Goal: Task Accomplishment & Management: Manage account settings

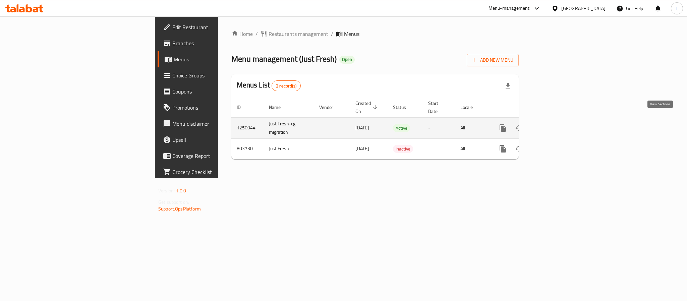
click at [555, 124] on icon "enhanced table" at bounding box center [551, 128] width 8 height 8
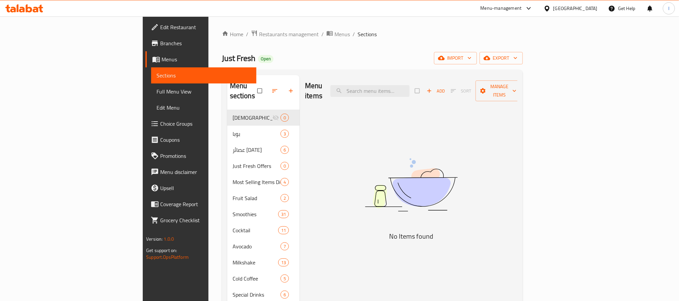
click at [260, 70] on div "Menu sections Iftar Offers 0 بوبا 3 عصائر [DATE] 6 Just Fresh Offers 0 Most Sel…" at bounding box center [372, 226] width 301 height 312
click at [265, 52] on div "Just Fresh Open import export" at bounding box center [372, 58] width 301 height 12
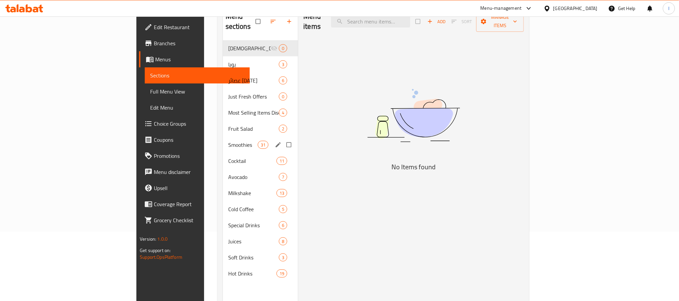
scroll to position [94, 0]
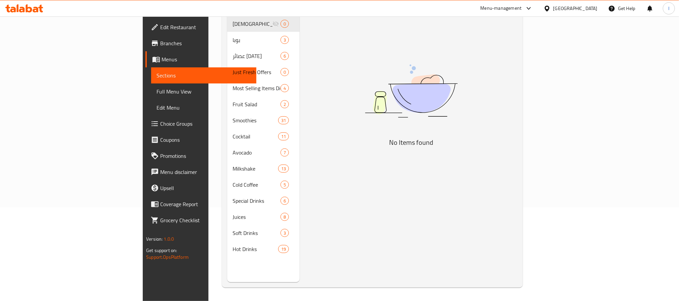
click at [311, 126] on div "Menu items Add Sort Manage items No Items found" at bounding box center [409, 131] width 218 height 301
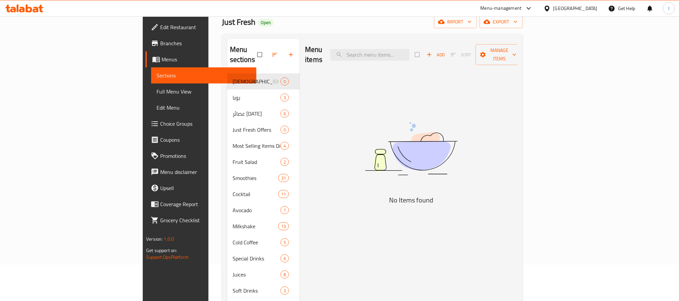
scroll to position [0, 0]
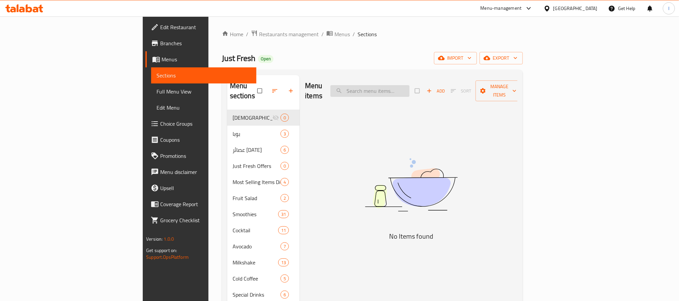
click at [409, 85] on input "search" at bounding box center [369, 91] width 79 height 12
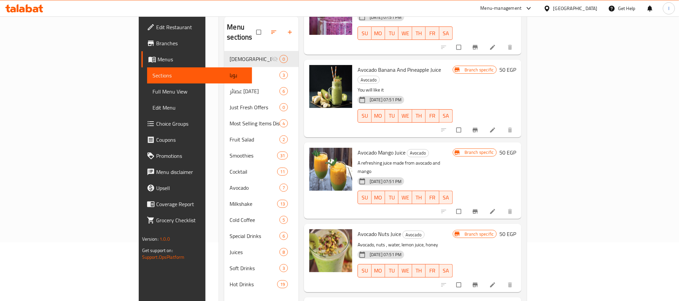
scroll to position [94, 0]
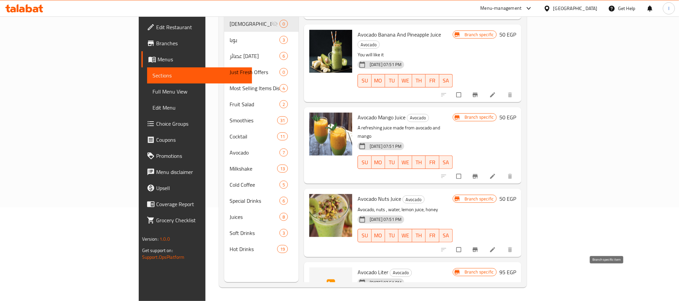
type input "avoca"
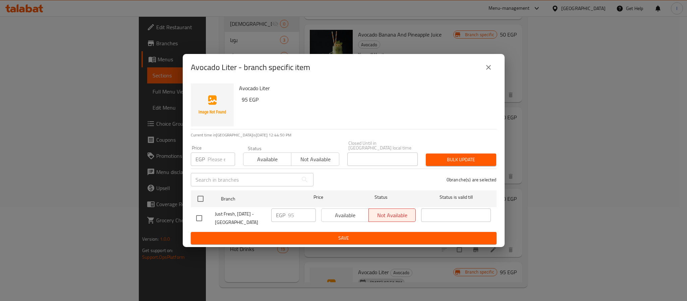
drag, startPoint x: 199, startPoint y: 194, endPoint x: 228, endPoint y: 205, distance: 30.7
click at [199, 194] on input "checkbox" at bounding box center [200, 199] width 14 height 14
checkbox input "true"
click at [297, 213] on input "95" at bounding box center [302, 214] width 28 height 13
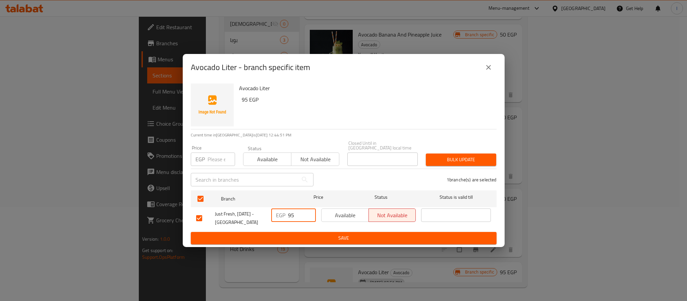
paste input "150"
type input "150"
click at [309, 234] on span "Save" at bounding box center [343, 238] width 295 height 8
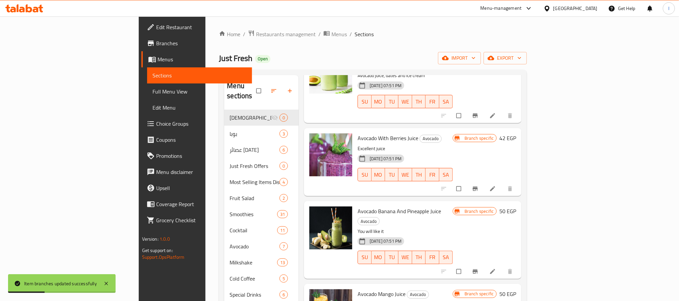
scroll to position [0, 0]
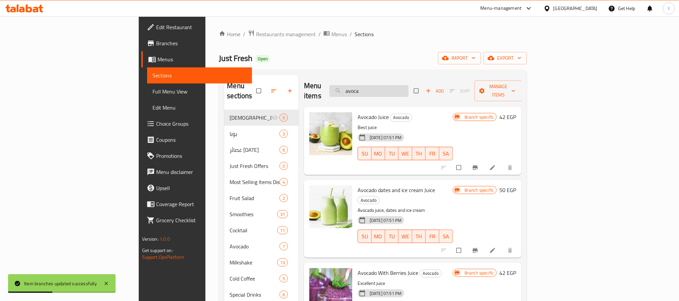
drag, startPoint x: 348, startPoint y: 78, endPoint x: 379, endPoint y: 82, distance: 31.5
click at [348, 78] on div "Menu items avoca Add Sort Manage items" at bounding box center [412, 91] width 217 height 32
click at [396, 87] on input "avoca" at bounding box center [368, 91] width 79 height 12
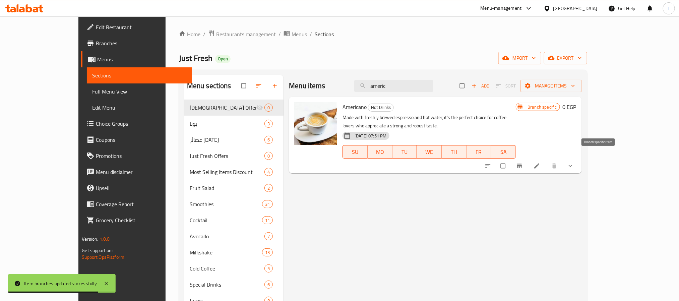
type input "americ"
click at [528, 162] on button "Branch-specific-item" at bounding box center [520, 165] width 16 height 15
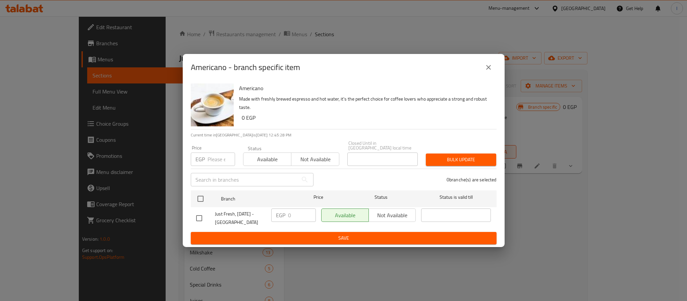
click at [488, 74] on button "close" at bounding box center [488, 67] width 16 height 16
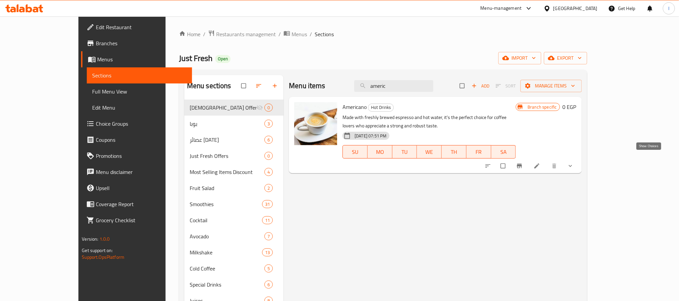
click at [574, 163] on icon "show more" at bounding box center [570, 166] width 7 height 7
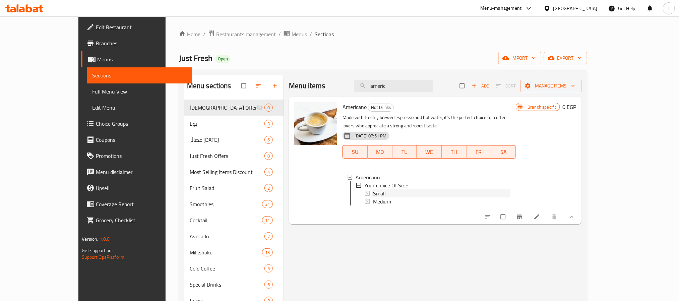
click at [373, 189] on span "Small" at bounding box center [379, 193] width 13 height 8
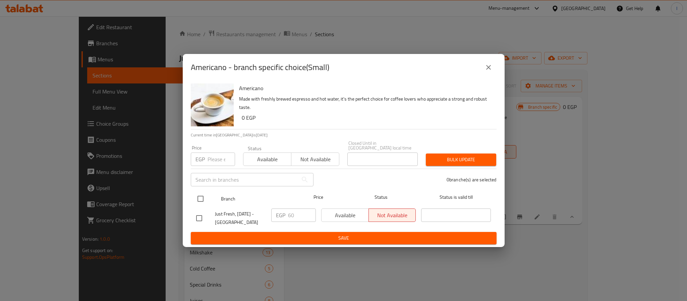
click at [199, 192] on input "checkbox" at bounding box center [200, 199] width 14 height 14
checkbox input "true"
click at [294, 212] on input "60" at bounding box center [302, 214] width 28 height 13
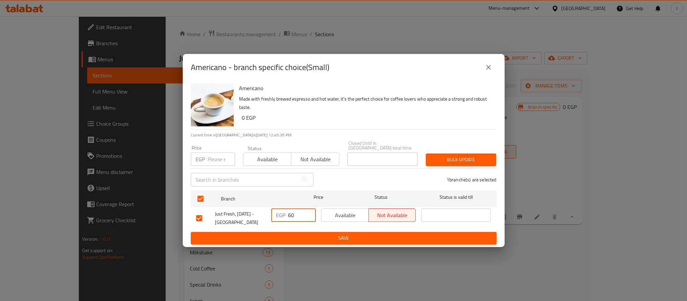
click at [294, 212] on input "60" at bounding box center [302, 214] width 28 height 13
type input "70"
click at [310, 234] on span "Save" at bounding box center [343, 238] width 295 height 8
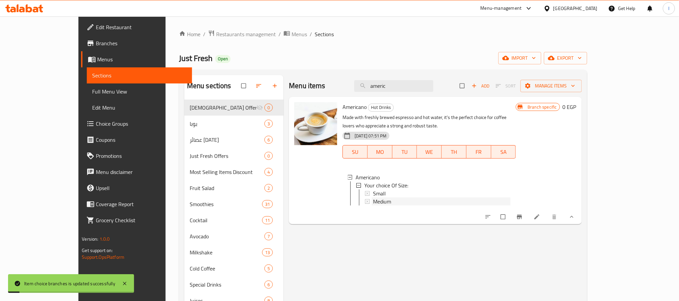
click at [373, 197] on span "Medium" at bounding box center [382, 201] width 18 height 8
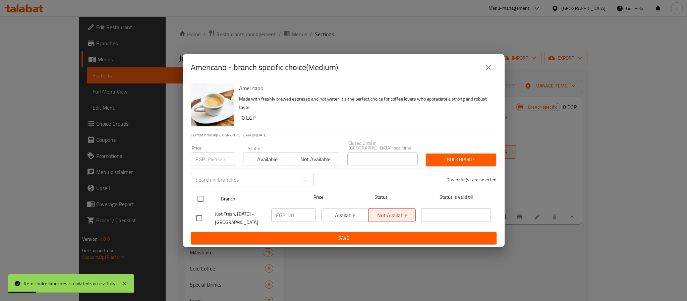
click at [199, 197] on input "checkbox" at bounding box center [200, 199] width 14 height 14
checkbox input "true"
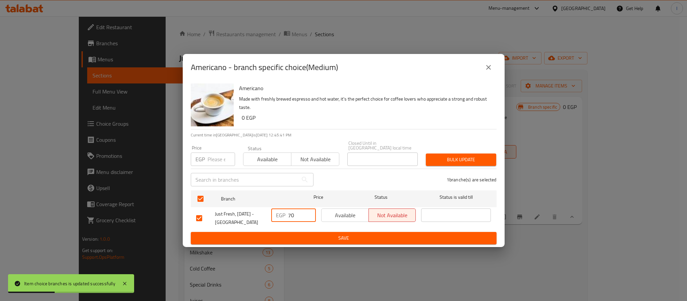
click at [300, 209] on input "70" at bounding box center [302, 214] width 28 height 13
type input "80"
click at [317, 232] on button "Save" at bounding box center [344, 238] width 306 height 12
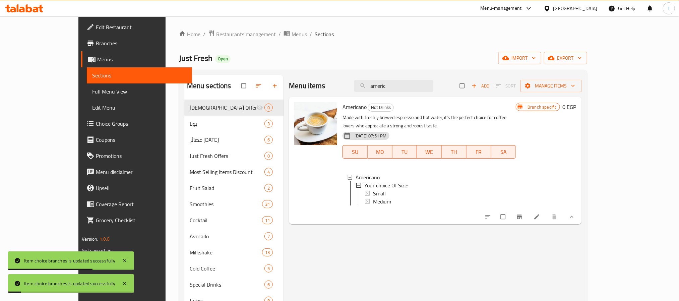
click at [348, 63] on div "Just Fresh Open import export" at bounding box center [383, 58] width 408 height 12
click at [402, 84] on input "americ" at bounding box center [393, 86] width 79 height 12
click at [346, 72] on div "Menu sections Iftar Offers 0 بوبا 3 عصائر [DATE] 6 Just Fresh Offers 0 Most Sel…" at bounding box center [383, 226] width 408 height 312
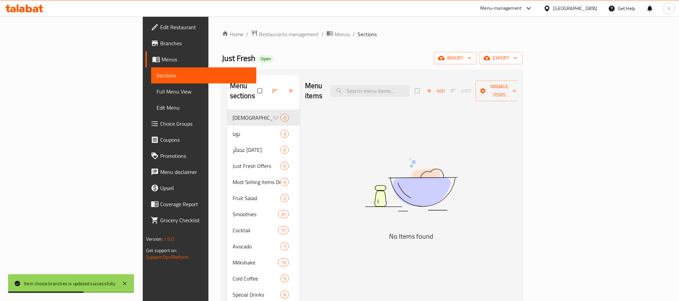
click at [316, 121] on div "Menu items Add Sort Manage items No Items found" at bounding box center [409, 225] width 218 height 301
click at [409, 91] on input "search" at bounding box center [369, 91] width 79 height 12
click at [409, 86] on input "nsca" at bounding box center [369, 91] width 79 height 12
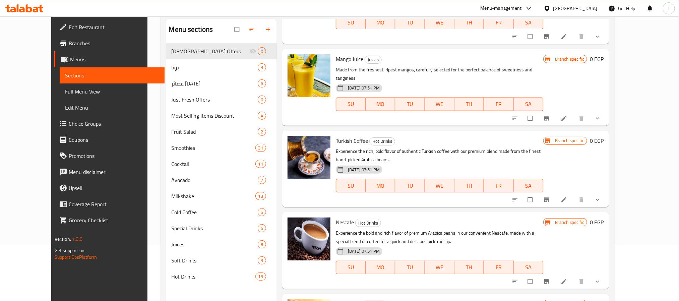
scroll to position [94, 0]
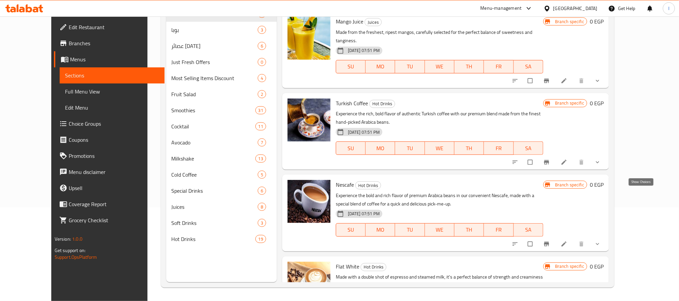
type input "nes"
click at [601, 241] on icon "show more" at bounding box center [597, 244] width 7 height 7
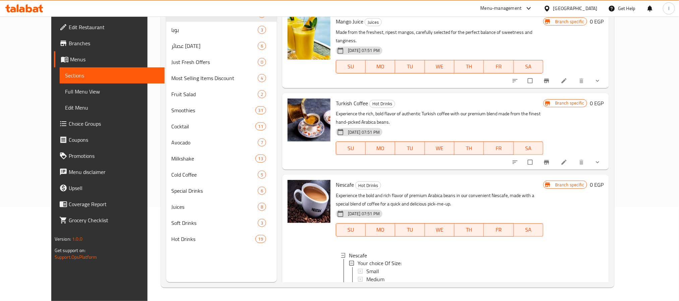
scroll to position [1, 0]
click at [370, 266] on div "Small" at bounding box center [452, 270] width 172 height 8
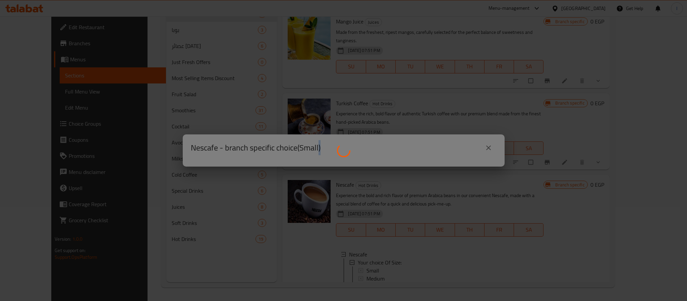
click at [370, 219] on div at bounding box center [343, 150] width 687 height 301
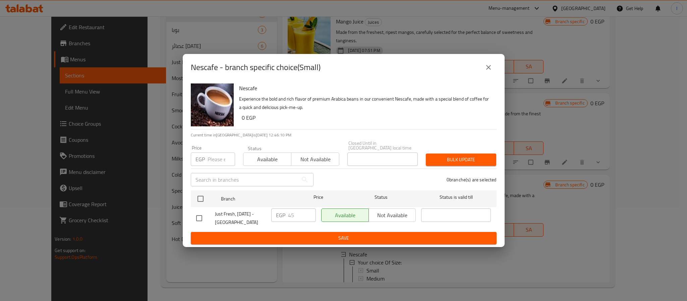
click at [339, 175] on div "0 branche(s) are selected" at bounding box center [408, 180] width 183 height 24
click at [340, 174] on div "0 branche(s) are selected" at bounding box center [408, 180] width 183 height 24
click at [489, 68] on icon "close" at bounding box center [488, 67] width 8 height 8
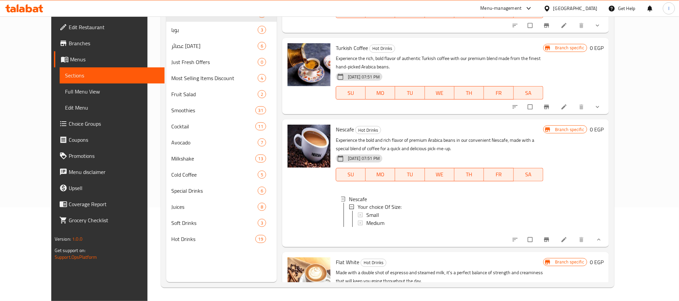
scroll to position [485, 0]
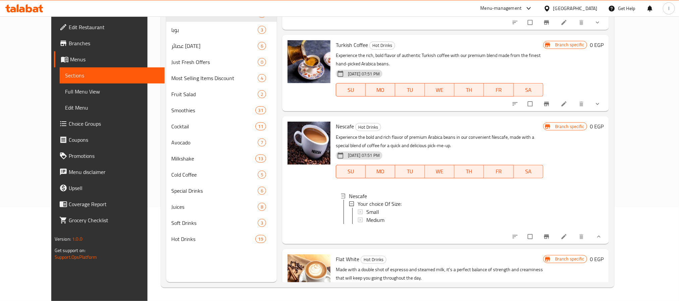
click at [230, 261] on div "Menu sections Iftar Offers 0 بوبا 3 عصائر [DATE] 6 Just Fresh Offers 0 Most Sel…" at bounding box center [221, 131] width 111 height 301
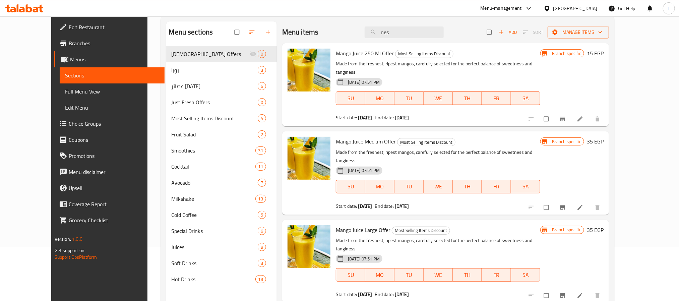
scroll to position [0, 0]
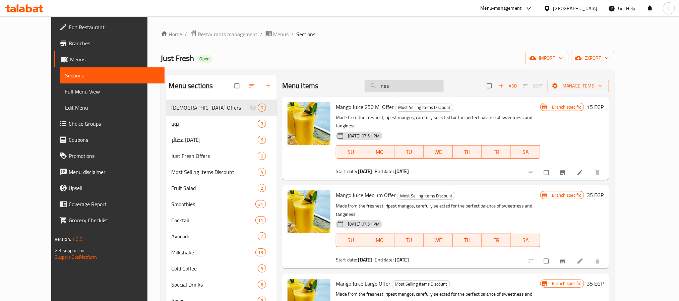
click at [419, 88] on input "nes" at bounding box center [404, 86] width 79 height 12
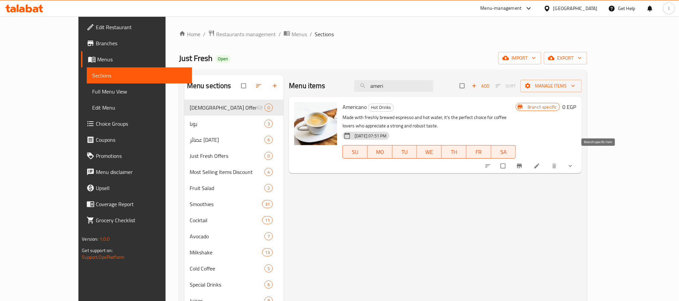
click at [528, 159] on button "Branch-specific-item" at bounding box center [520, 165] width 16 height 15
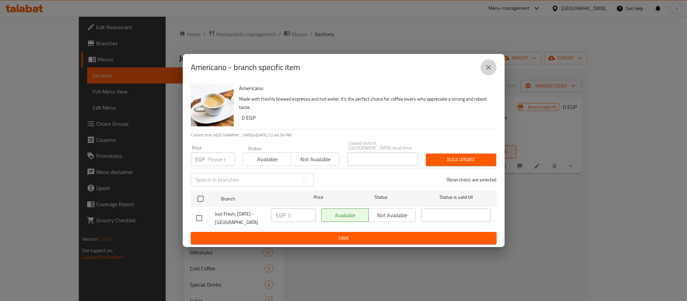
click at [490, 68] on icon "close" at bounding box center [488, 67] width 5 height 5
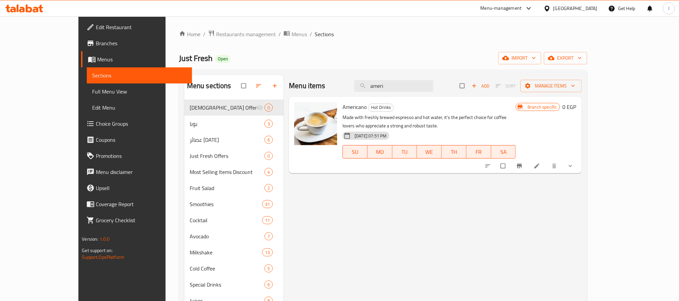
drag, startPoint x: 301, startPoint y: 55, endPoint x: 303, endPoint y: 69, distance: 14.3
click at [301, 55] on div "Just Fresh Open import export" at bounding box center [383, 58] width 408 height 12
click at [413, 87] on input "ameri" at bounding box center [393, 86] width 79 height 12
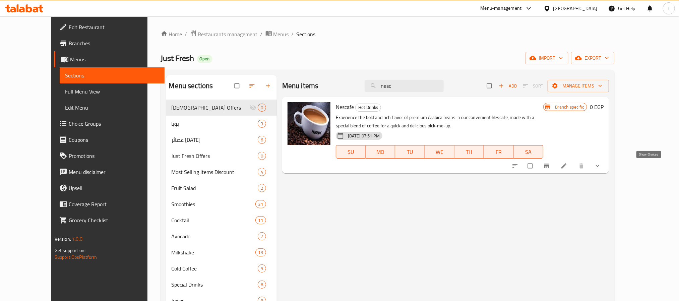
type input "nesc"
click at [606, 166] on button "show more" at bounding box center [598, 165] width 16 height 15
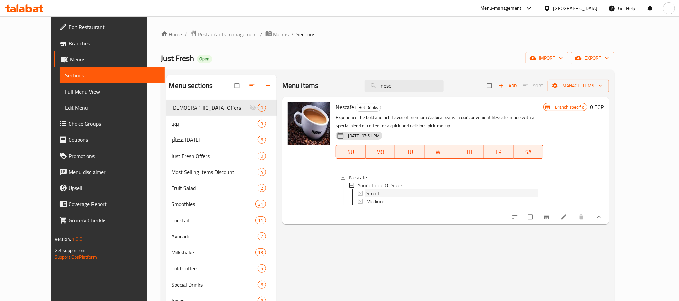
click at [368, 194] on div "Small" at bounding box center [452, 193] width 172 height 8
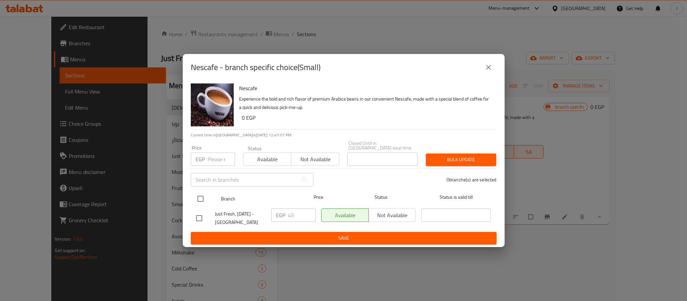
click at [201, 193] on input "checkbox" at bounding box center [200, 199] width 14 height 14
checkbox input "true"
click at [294, 211] on input "45" at bounding box center [302, 214] width 28 height 13
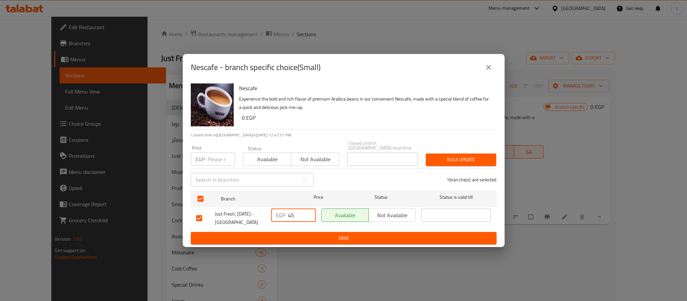
click at [294, 211] on input "45" at bounding box center [302, 214] width 28 height 13
type input "70"
click at [317, 236] on span "Save" at bounding box center [343, 238] width 295 height 8
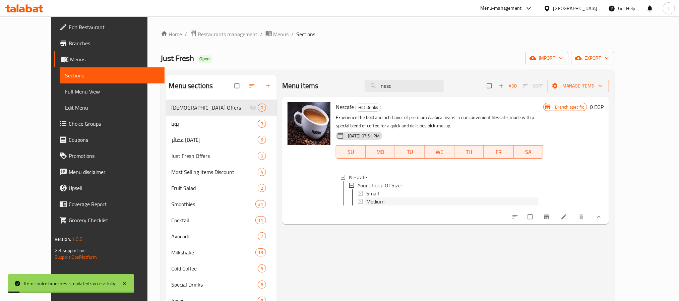
click at [366, 199] on span "Medium" at bounding box center [375, 201] width 18 height 8
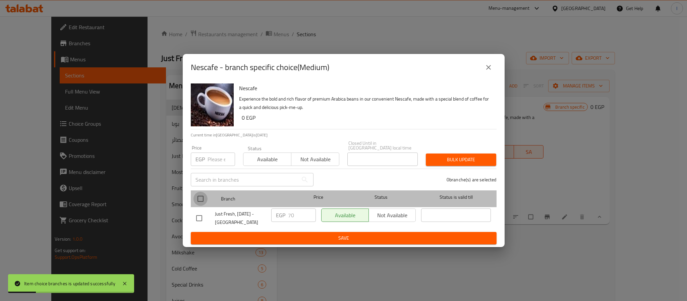
click at [196, 196] on input "checkbox" at bounding box center [200, 199] width 14 height 14
checkbox input "true"
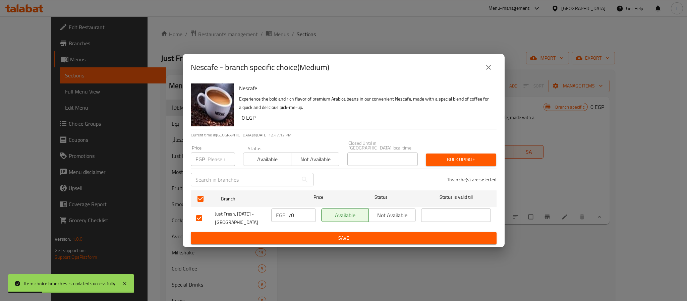
click at [298, 210] on input "70" at bounding box center [302, 214] width 28 height 13
type input "80"
click at [313, 232] on button "Save" at bounding box center [344, 238] width 306 height 12
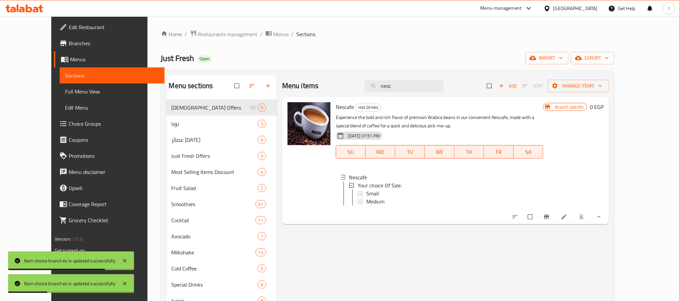
drag, startPoint x: 347, startPoint y: 77, endPoint x: 364, endPoint y: 83, distance: 18.7
click at [347, 77] on div "Menu items nesc Add Sort Manage items" at bounding box center [445, 86] width 327 height 22
click at [549, 219] on icon "Branch-specific-item" at bounding box center [546, 217] width 5 height 4
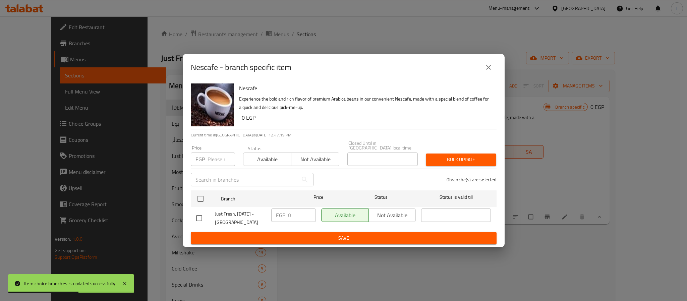
drag, startPoint x: 488, startPoint y: 70, endPoint x: 446, endPoint y: 87, distance: 44.6
click at [487, 70] on icon "close" at bounding box center [488, 67] width 8 height 8
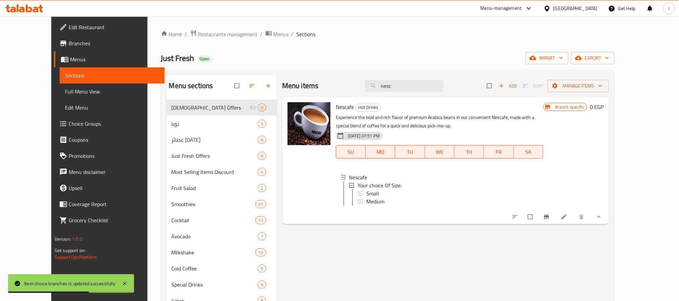
click at [346, 89] on div "Menu items nesc Add Sort Manage items" at bounding box center [445, 86] width 327 height 22
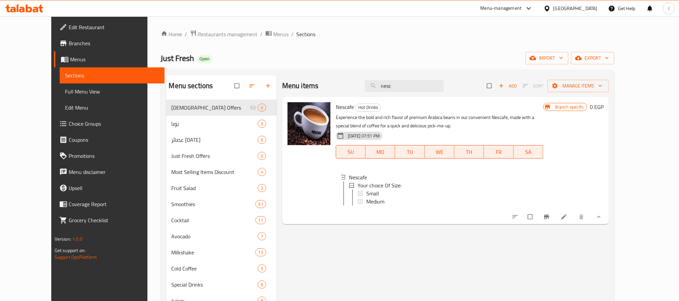
drag, startPoint x: 321, startPoint y: 76, endPoint x: 323, endPoint y: 101, distance: 25.2
click at [321, 76] on div "Menu items nesc Add Sort Manage items" at bounding box center [445, 86] width 327 height 22
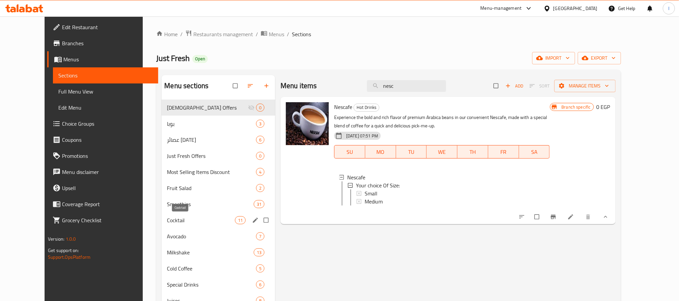
click at [167, 223] on span "Cocktail" at bounding box center [201, 220] width 68 height 8
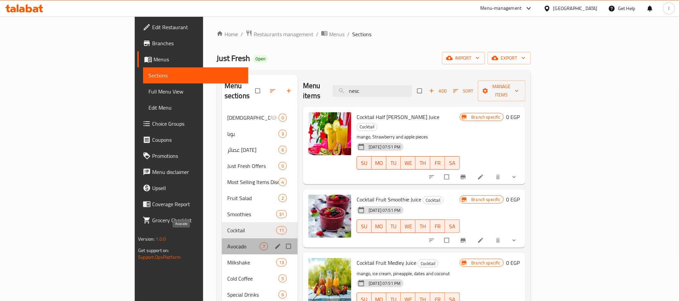
click at [227, 242] on span "Avocado" at bounding box center [243, 246] width 33 height 8
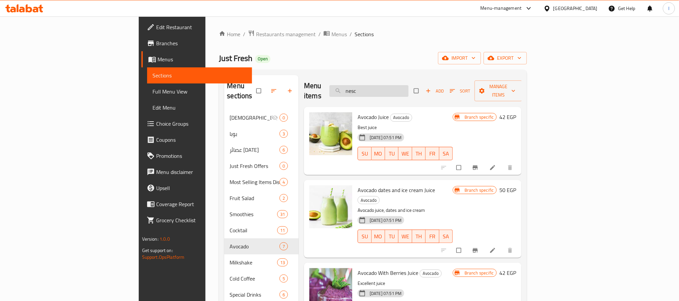
click at [408, 85] on input "nesc" at bounding box center [368, 91] width 79 height 12
click at [356, 62] on div "Just Fresh Open import export" at bounding box center [373, 58] width 308 height 12
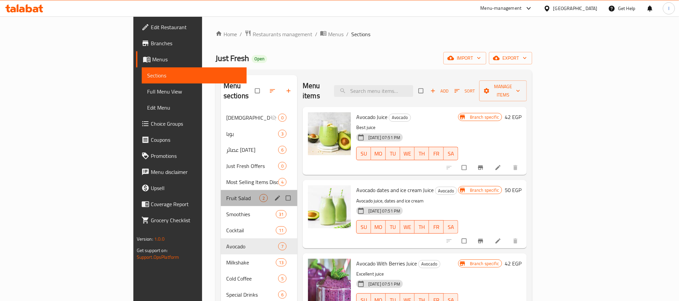
click at [221, 190] on div "Fruit Salad 2" at bounding box center [259, 198] width 76 height 16
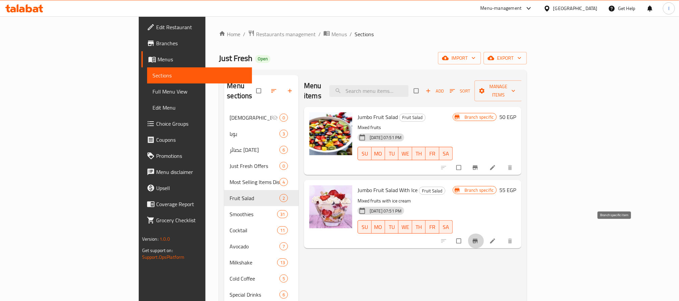
click at [478, 239] on icon "Branch-specific-item" at bounding box center [475, 241] width 5 height 4
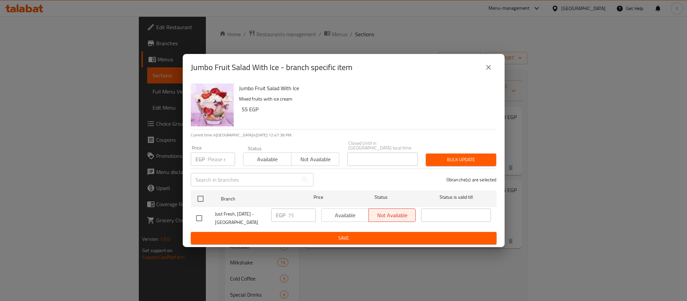
click at [488, 71] on icon "close" at bounding box center [488, 67] width 8 height 8
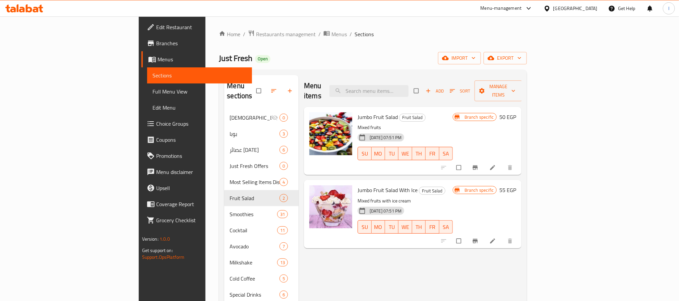
click at [484, 235] on button "Branch-specific-item" at bounding box center [476, 241] width 16 height 15
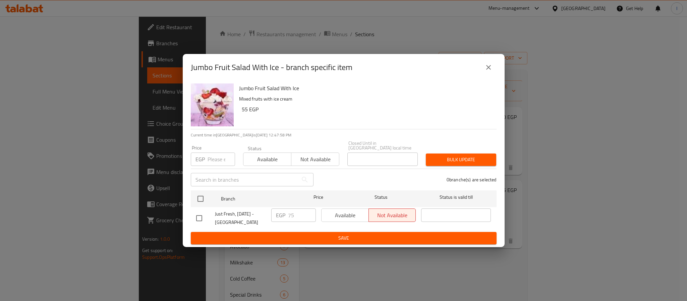
click at [328, 112] on h6 "55 EGP" at bounding box center [366, 109] width 249 height 9
click at [487, 70] on icon "close" at bounding box center [488, 67] width 8 height 8
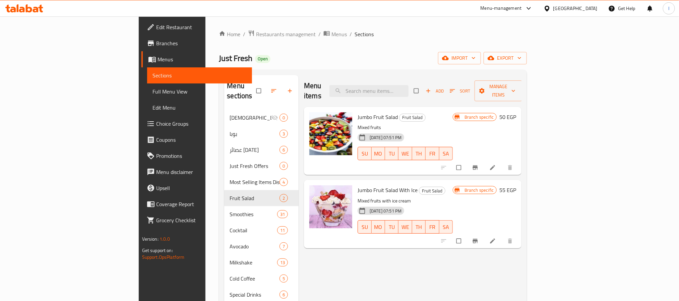
click at [494, 80] on div "Menu items Add Sort Manage items" at bounding box center [412, 91] width 217 height 32
click at [511, 43] on div "Home / Restaurants management / Menus / Sections Just Fresh Open import export …" at bounding box center [373, 206] width 308 height 352
drag, startPoint x: 356, startPoint y: 183, endPoint x: 530, endPoint y: 215, distance: 176.9
click at [358, 185] on span "Jumbo Fruit Salad With Ice" at bounding box center [388, 190] width 60 height 10
click at [478, 239] on icon "Branch-specific-item" at bounding box center [475, 241] width 5 height 4
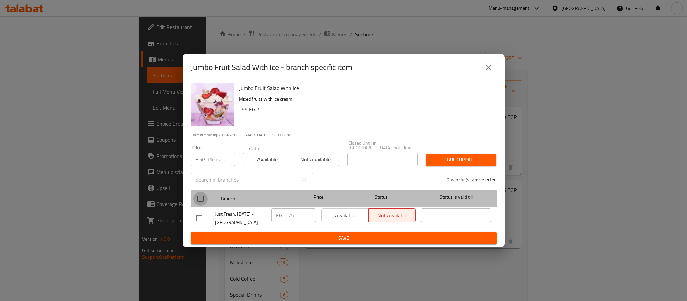
click at [201, 198] on input "checkbox" at bounding box center [200, 199] width 14 height 14
checkbox input "true"
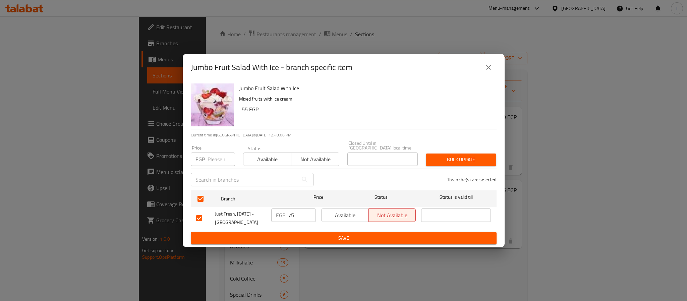
click at [296, 214] on input "75" at bounding box center [302, 214] width 28 height 13
type input "85"
click at [302, 240] on button "Save" at bounding box center [344, 238] width 306 height 12
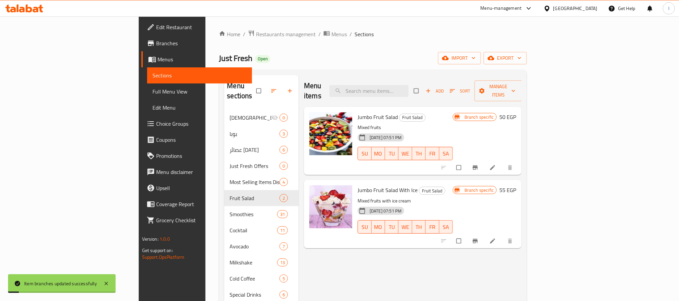
click at [364, 71] on div "Menu sections Iftar Offers 0 بوبا 3 عصائر [DATE] 6 Just Fresh Offers 0 Most Sel…" at bounding box center [373, 226] width 308 height 312
click at [484, 160] on button "Branch-specific-item" at bounding box center [476, 167] width 16 height 15
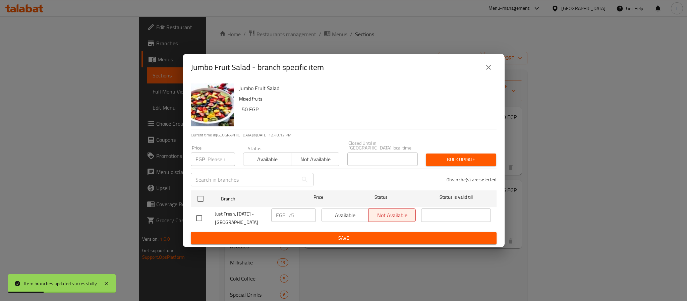
click at [489, 71] on icon "close" at bounding box center [488, 67] width 8 height 8
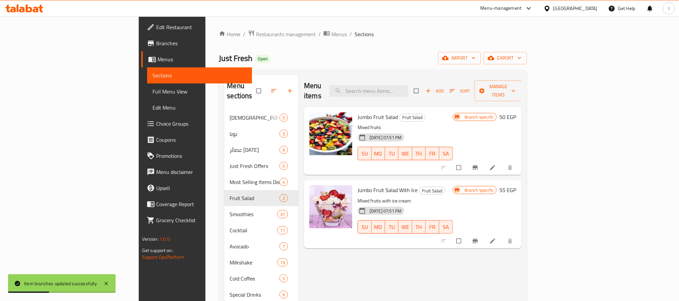
click at [505, 72] on div "Menu sections Iftar Offers 0 بوبا 3 عصائر [DATE] 6 Just Fresh Offers 0 Most Sel…" at bounding box center [373, 226] width 308 height 312
click at [353, 66] on div "Home / Restaurants management / Menus / Sections Just Fresh Open import export …" at bounding box center [373, 206] width 308 height 352
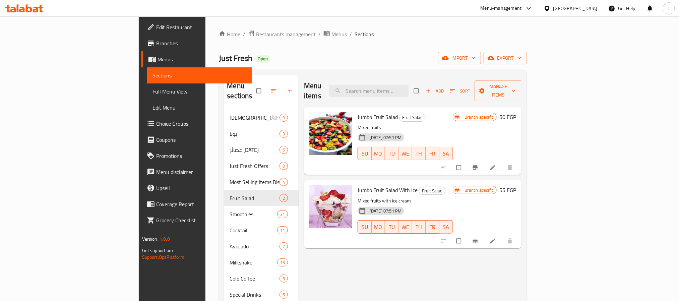
click at [331, 54] on div "Just Fresh Open import export" at bounding box center [373, 58] width 308 height 12
click at [352, 80] on div "Menu items Add Sort Manage items" at bounding box center [412, 91] width 217 height 32
click at [355, 70] on div "Menu sections Iftar Offers 0 بوبا 3 عصائر [DATE] 6 Just Fresh Offers 0 Most Sel…" at bounding box center [373, 226] width 308 height 312
click at [344, 65] on div "Home / Restaurants management / Menus / Sections Just Fresh Open import export …" at bounding box center [373, 206] width 308 height 352
click at [408, 88] on input "search" at bounding box center [368, 91] width 79 height 12
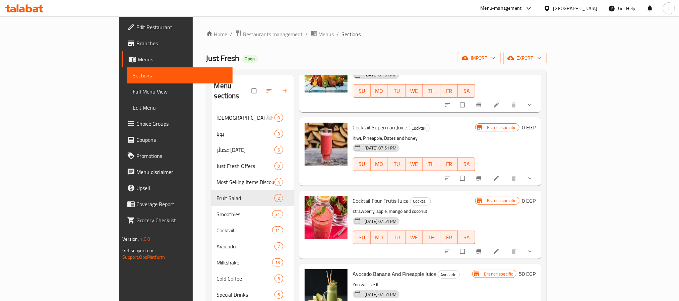
scroll to position [94, 0]
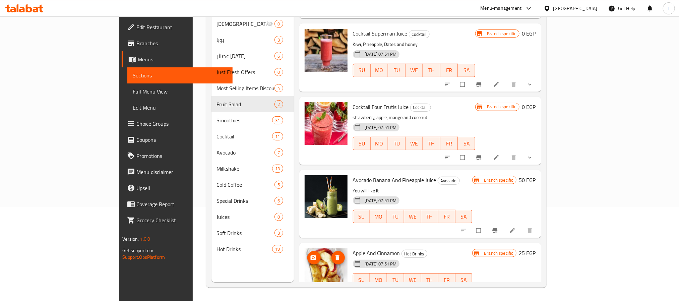
type input "apple"
click at [310, 255] on icon "upload picture" at bounding box center [313, 257] width 6 height 5
click at [353, 248] on span "Apple And Cinnamon" at bounding box center [376, 253] width 47 height 10
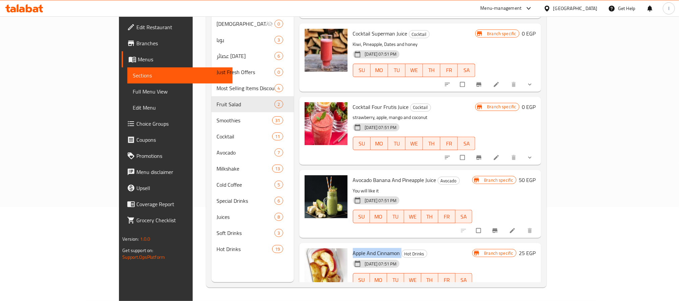
copy h6 "Apple And Cinnamon"
click at [310, 255] on icon "upload picture" at bounding box center [313, 257] width 6 height 5
click at [498, 291] on icon "Branch-specific-item" at bounding box center [495, 294] width 7 height 7
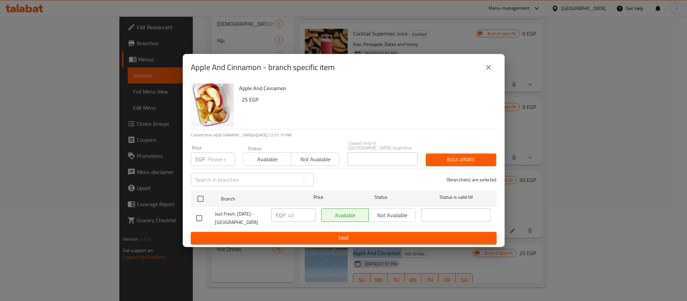
click at [198, 216] on input "checkbox" at bounding box center [199, 218] width 14 height 14
checkbox input "true"
click at [300, 211] on input "45" at bounding box center [302, 214] width 28 height 13
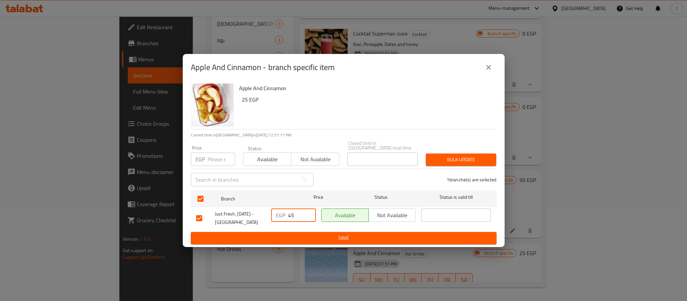
click at [300, 211] on input "45" at bounding box center [302, 214] width 28 height 13
type input "0"
click at [319, 234] on span "Save" at bounding box center [343, 238] width 295 height 8
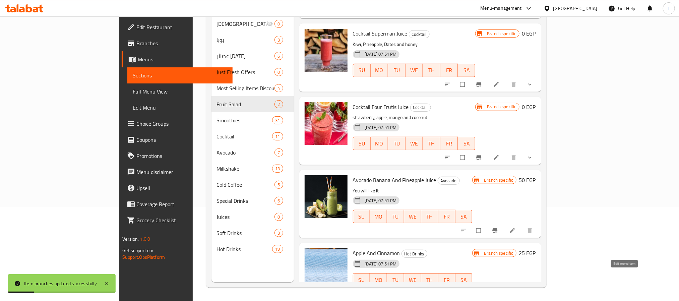
click at [515, 292] on icon at bounding box center [512, 294] width 5 height 5
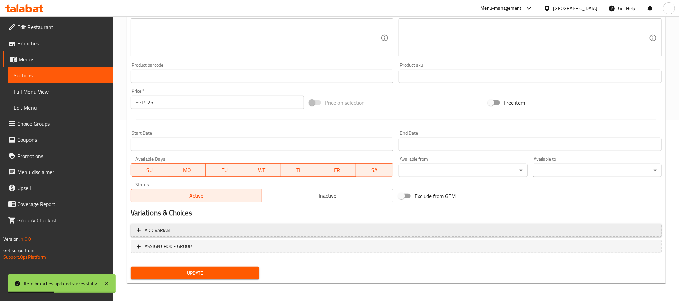
click at [240, 235] on button "Add variant" at bounding box center [396, 230] width 531 height 14
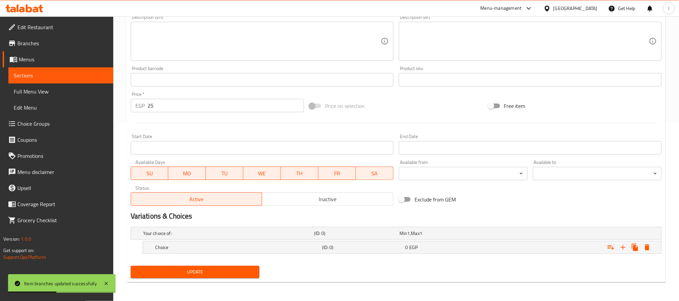
scroll to position [178, 0]
click at [418, 237] on div "0 EGP" at bounding box center [440, 233] width 83 height 7
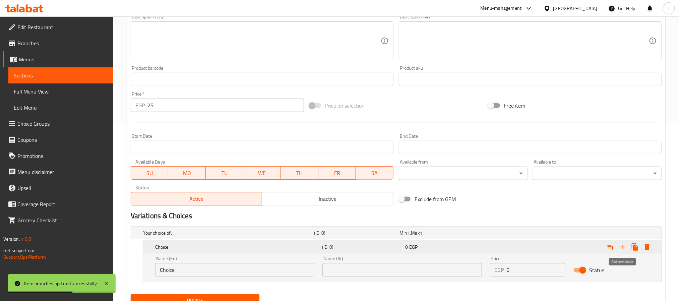
click at [624, 246] on icon "Expand" at bounding box center [623, 247] width 8 height 8
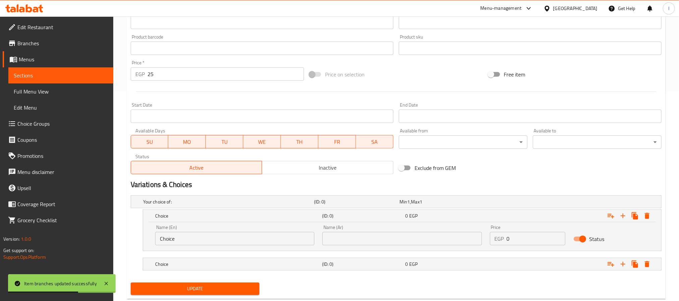
scroll to position [227, 0]
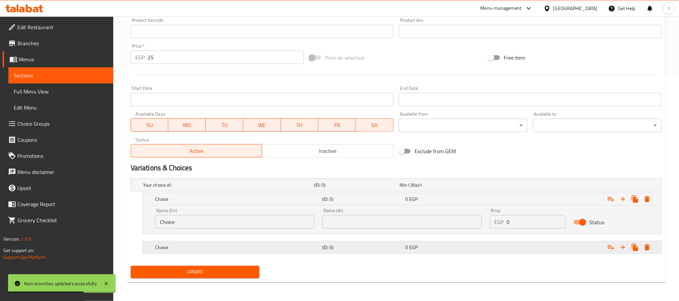
click at [274, 192] on div "Choice (ID: 0) 0 EGP" at bounding box center [398, 185] width 513 height 15
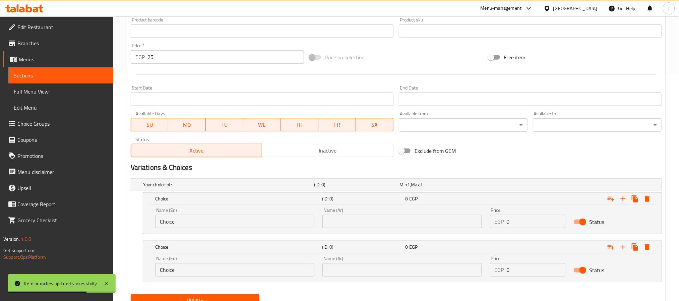
click at [226, 223] on input "Choice" at bounding box center [234, 221] width 159 height 13
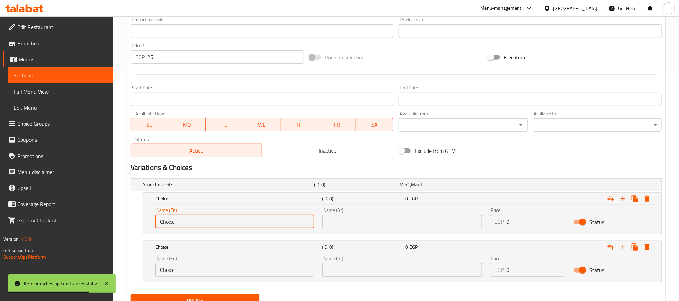
click at [226, 223] on input "Choice" at bounding box center [234, 221] width 159 height 13
type input "Medium"
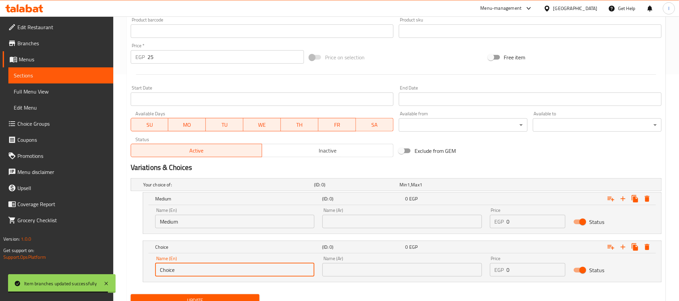
click at [210, 268] on input "Choice" at bounding box center [234, 269] width 159 height 13
click at [208, 274] on input "l" at bounding box center [234, 269] width 159 height 13
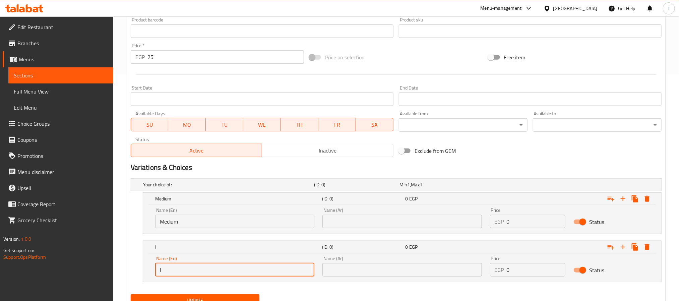
click at [208, 274] on input "l" at bounding box center [234, 269] width 159 height 13
type input "Large"
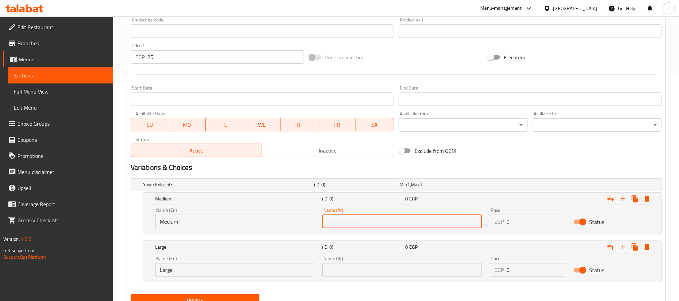
click at [326, 221] on input "text" at bounding box center [401, 221] width 159 height 13
type input "وسط"
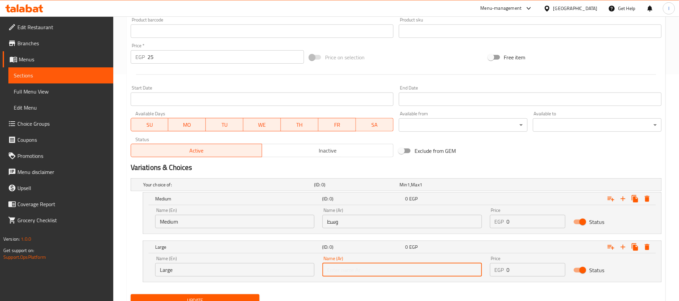
drag, startPoint x: 378, startPoint y: 275, endPoint x: 378, endPoint y: 266, distance: 9.1
click at [378, 275] on input "text" at bounding box center [401, 269] width 159 height 13
type input "كبير"
click at [533, 224] on input "0" at bounding box center [536, 221] width 59 height 13
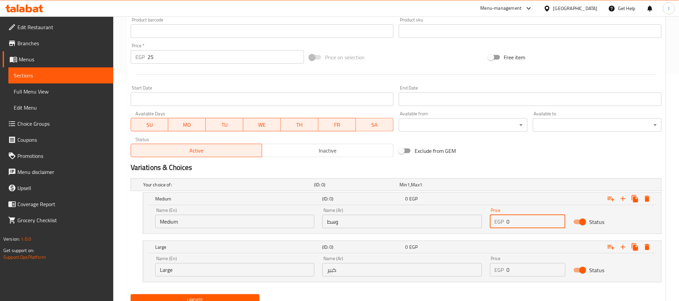
click at [533, 224] on input "0" at bounding box center [536, 221] width 59 height 13
type input "65"
click at [527, 272] on input "0" at bounding box center [536, 269] width 59 height 13
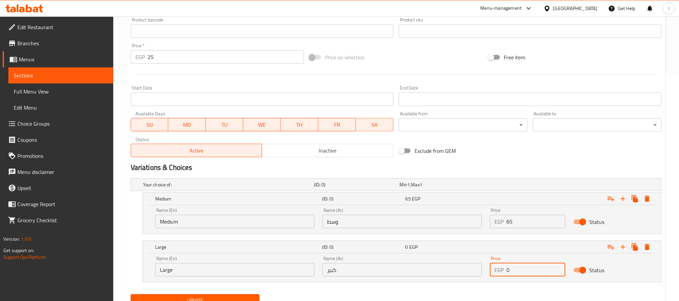
click at [527, 272] on input "0" at bounding box center [536, 269] width 59 height 13
type input "75"
click at [525, 163] on h2 "Variations & Choices" at bounding box center [396, 168] width 531 height 10
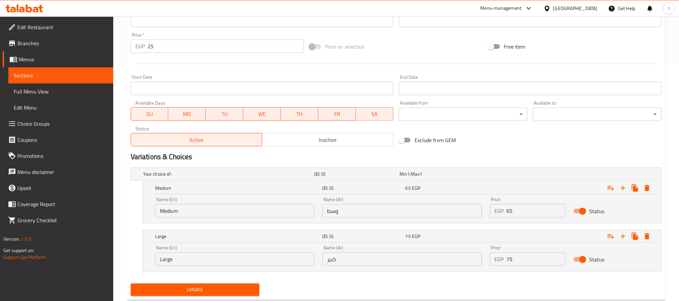
scroll to position [256, 0]
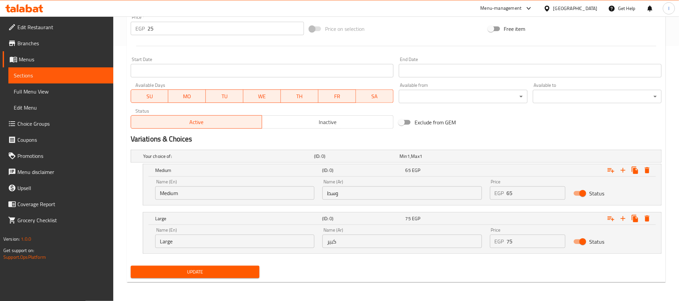
click at [234, 271] on span "Update" at bounding box center [195, 272] width 118 height 8
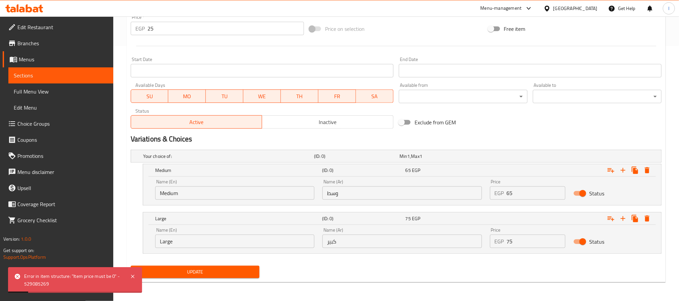
click at [178, 27] on input "25" at bounding box center [225, 28] width 156 height 13
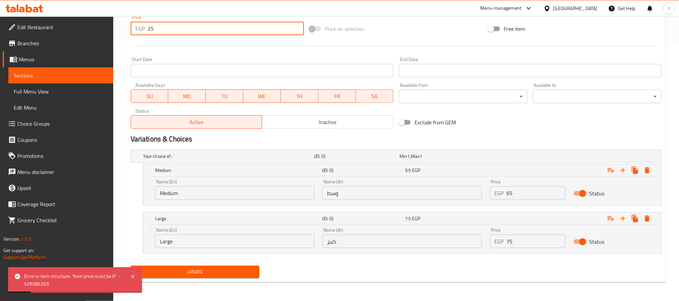
click at [178, 27] on input "25" at bounding box center [225, 28] width 156 height 13
type input "0"
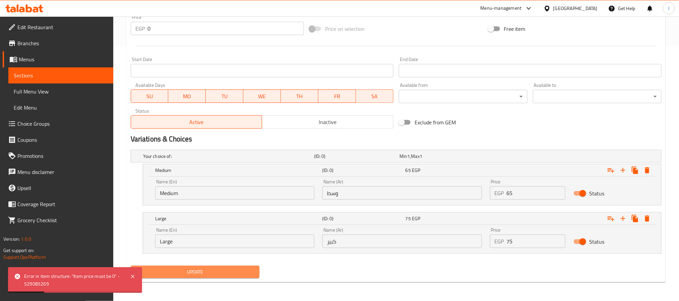
click at [243, 266] on button "Update" at bounding box center [195, 272] width 129 height 12
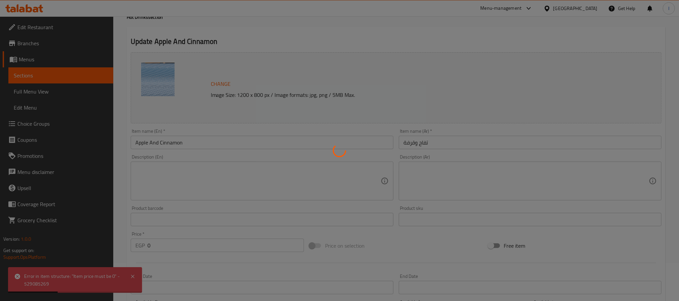
scroll to position [0, 0]
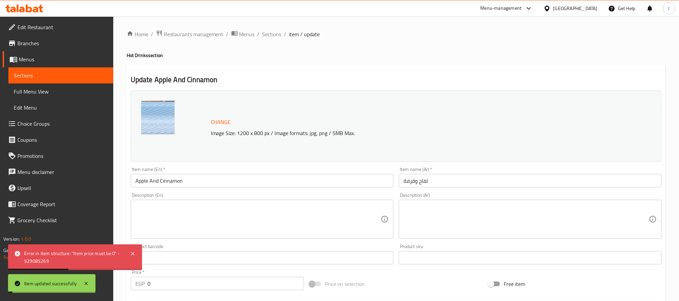
click at [354, 76] on h2 "Update Apple And Cinnamon" at bounding box center [396, 80] width 531 height 10
click at [265, 36] on span "Sections" at bounding box center [271, 34] width 19 height 8
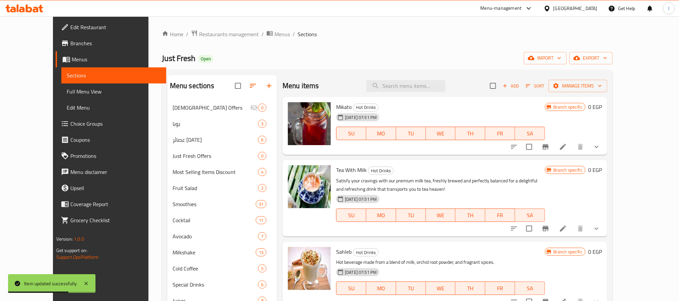
click at [199, 48] on div "Home / Restaurants management / Menus / Sections Just Fresh Open import export …" at bounding box center [387, 206] width 451 height 352
click at [199, 35] on span "Restaurants management" at bounding box center [229, 34] width 60 height 8
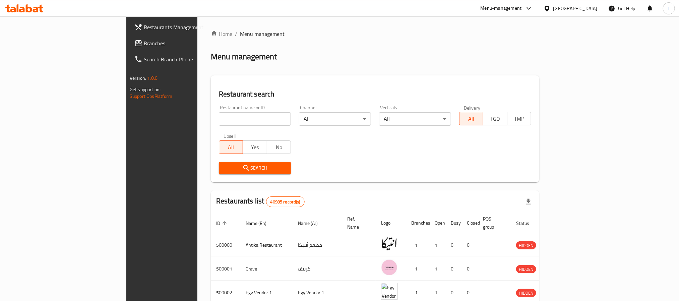
click at [241, 59] on div "Menu management" at bounding box center [375, 56] width 328 height 11
click at [144, 43] on span "Branches" at bounding box center [189, 43] width 90 height 8
